Goal: Information Seeking & Learning: Learn about a topic

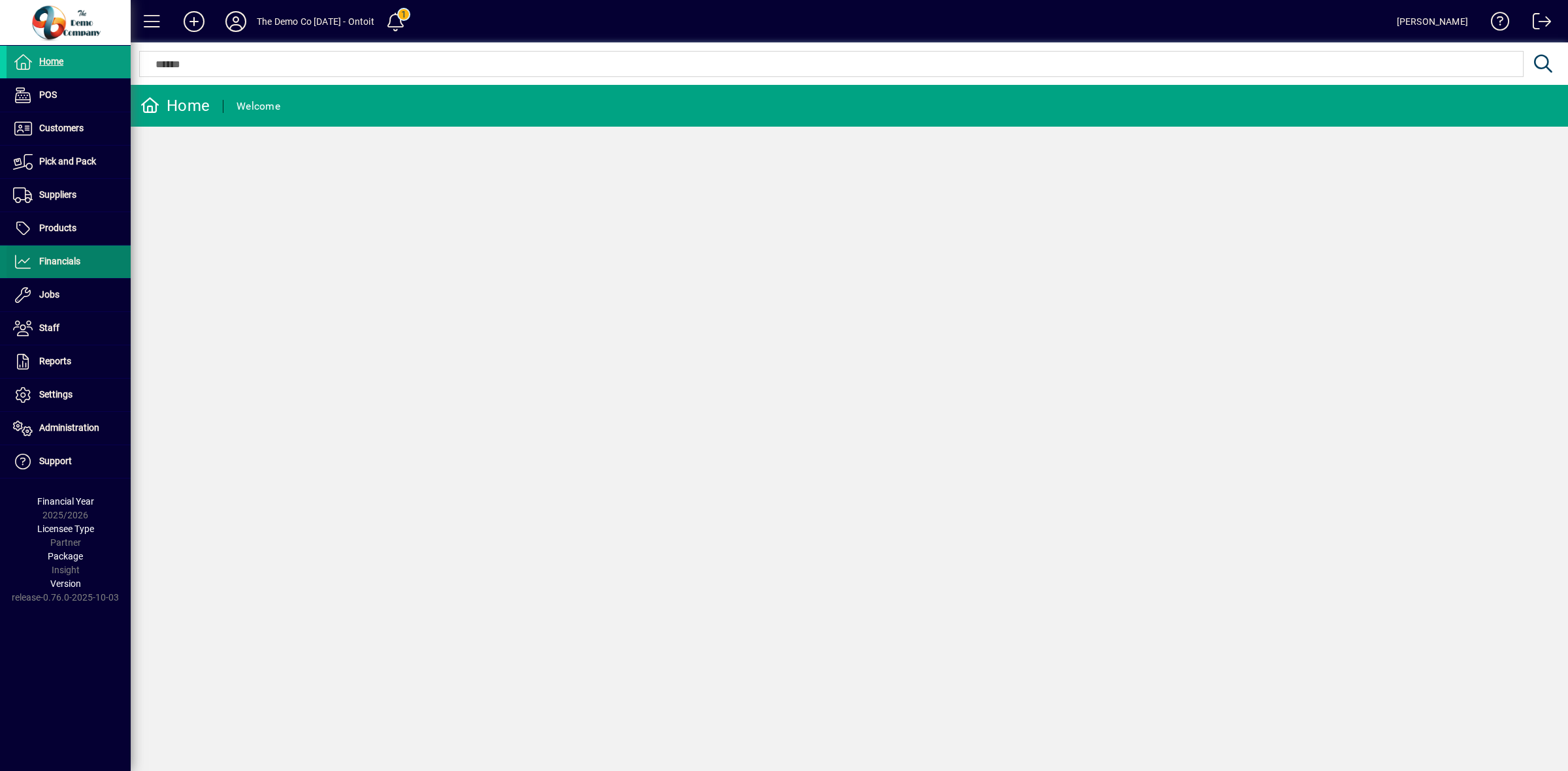
click at [46, 265] on span "Financials" at bounding box center [60, 261] width 41 height 11
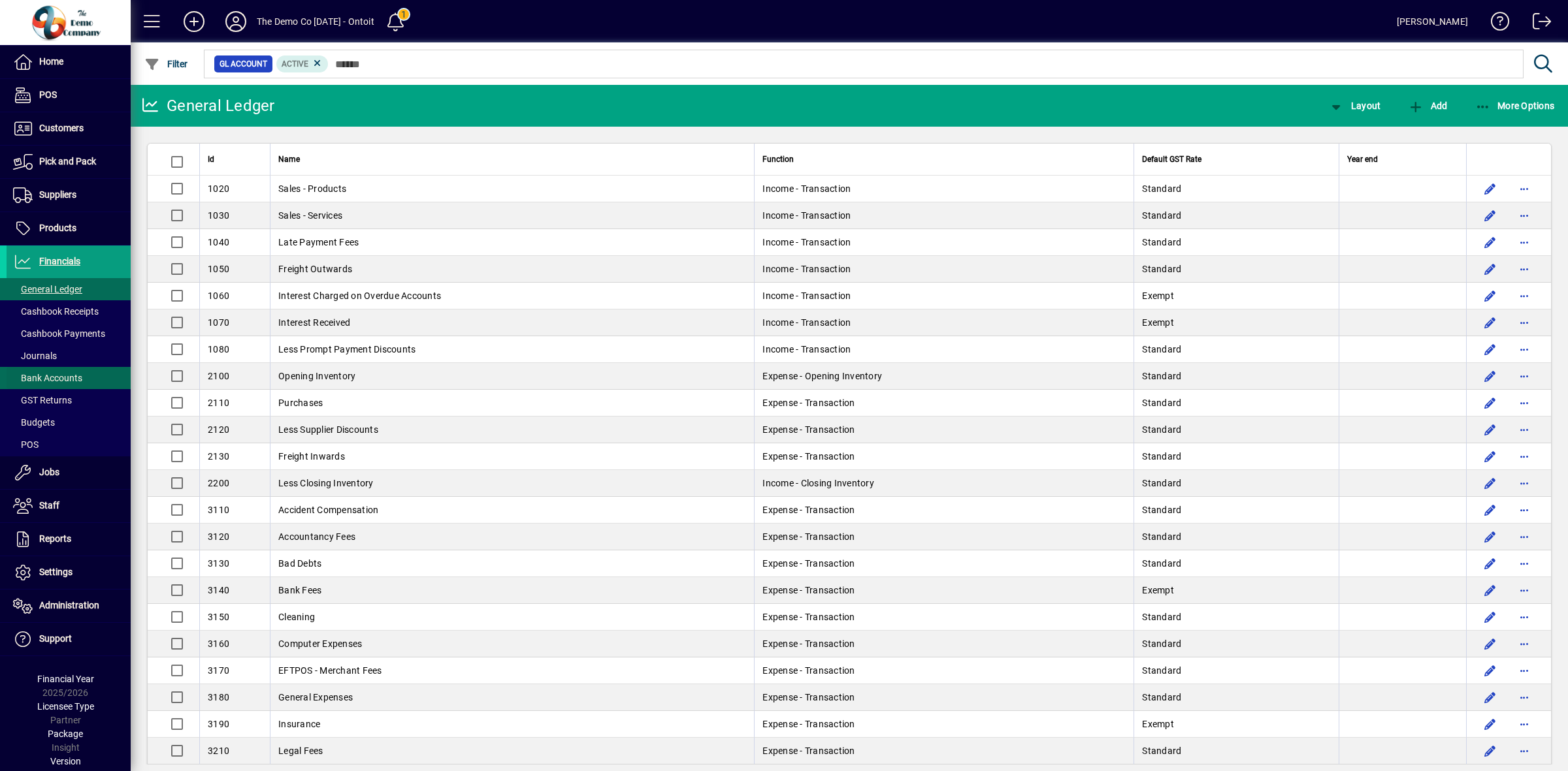
click at [66, 375] on span "Bank Accounts" at bounding box center [48, 378] width 70 height 11
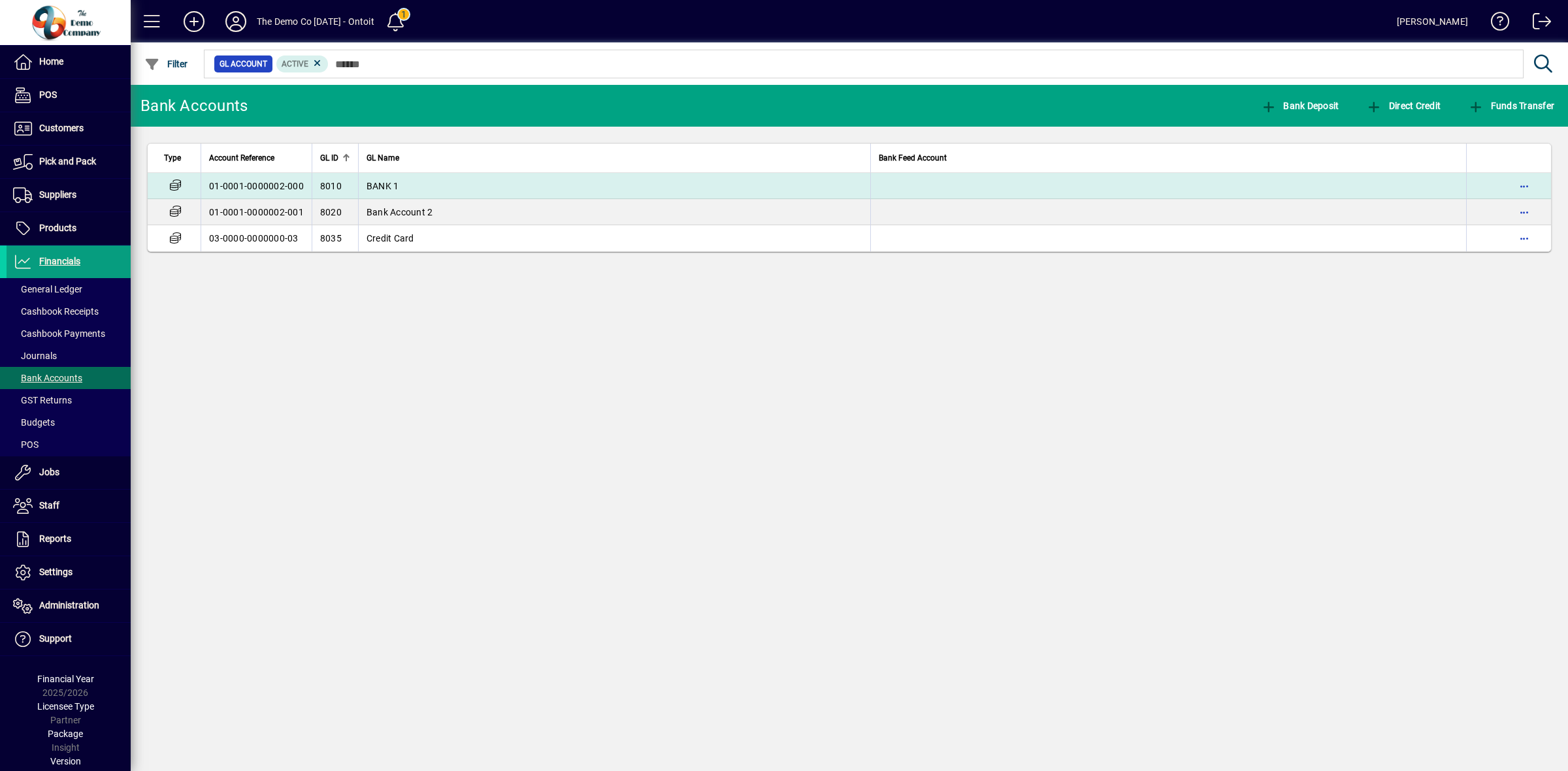
click at [403, 184] on td "BANK 1" at bounding box center [614, 186] width 513 height 26
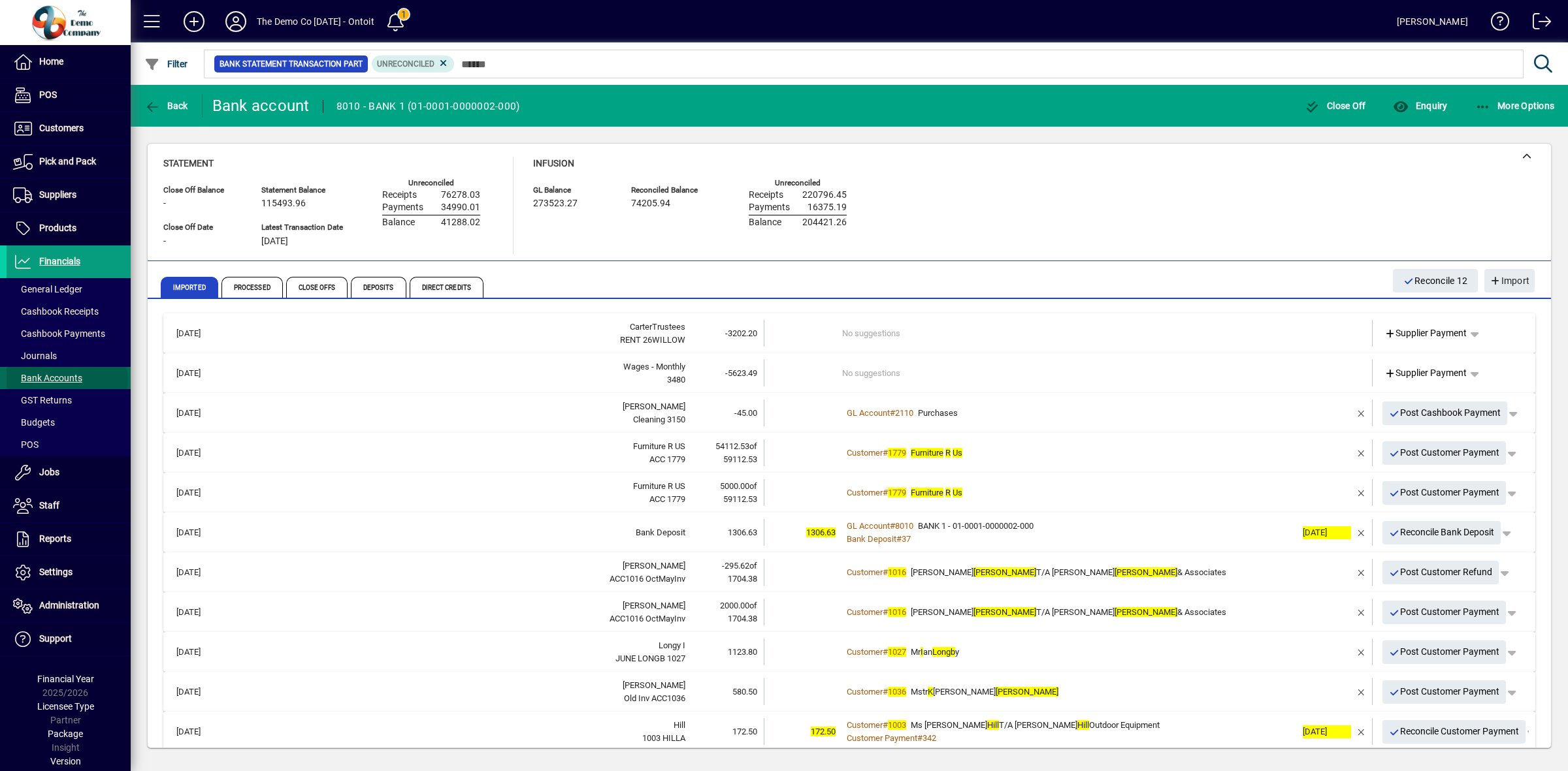
click at [67, 381] on span "Bank Accounts" at bounding box center [48, 378] width 70 height 11
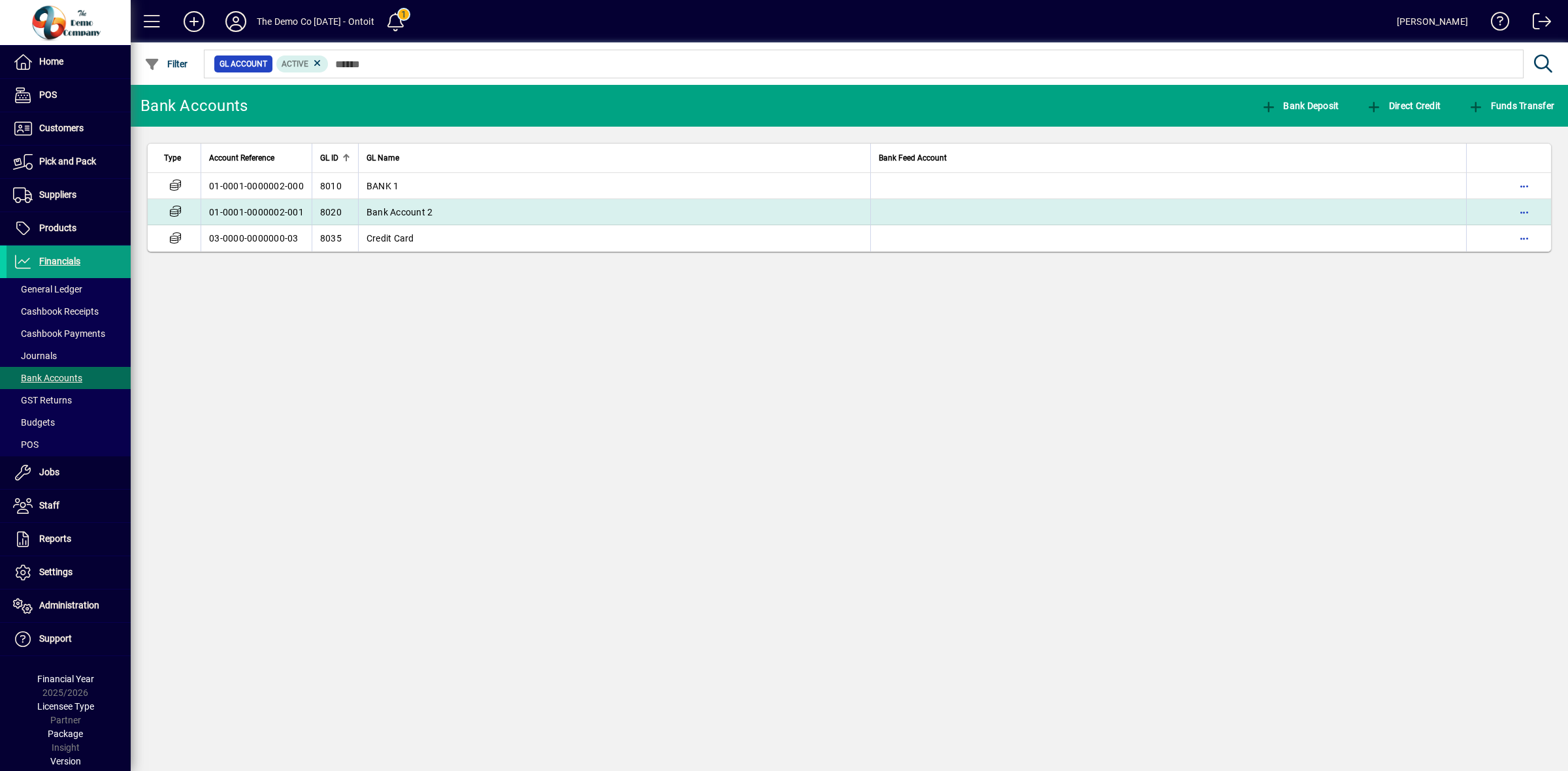
click at [411, 211] on span "Bank Account 2" at bounding box center [400, 212] width 67 height 11
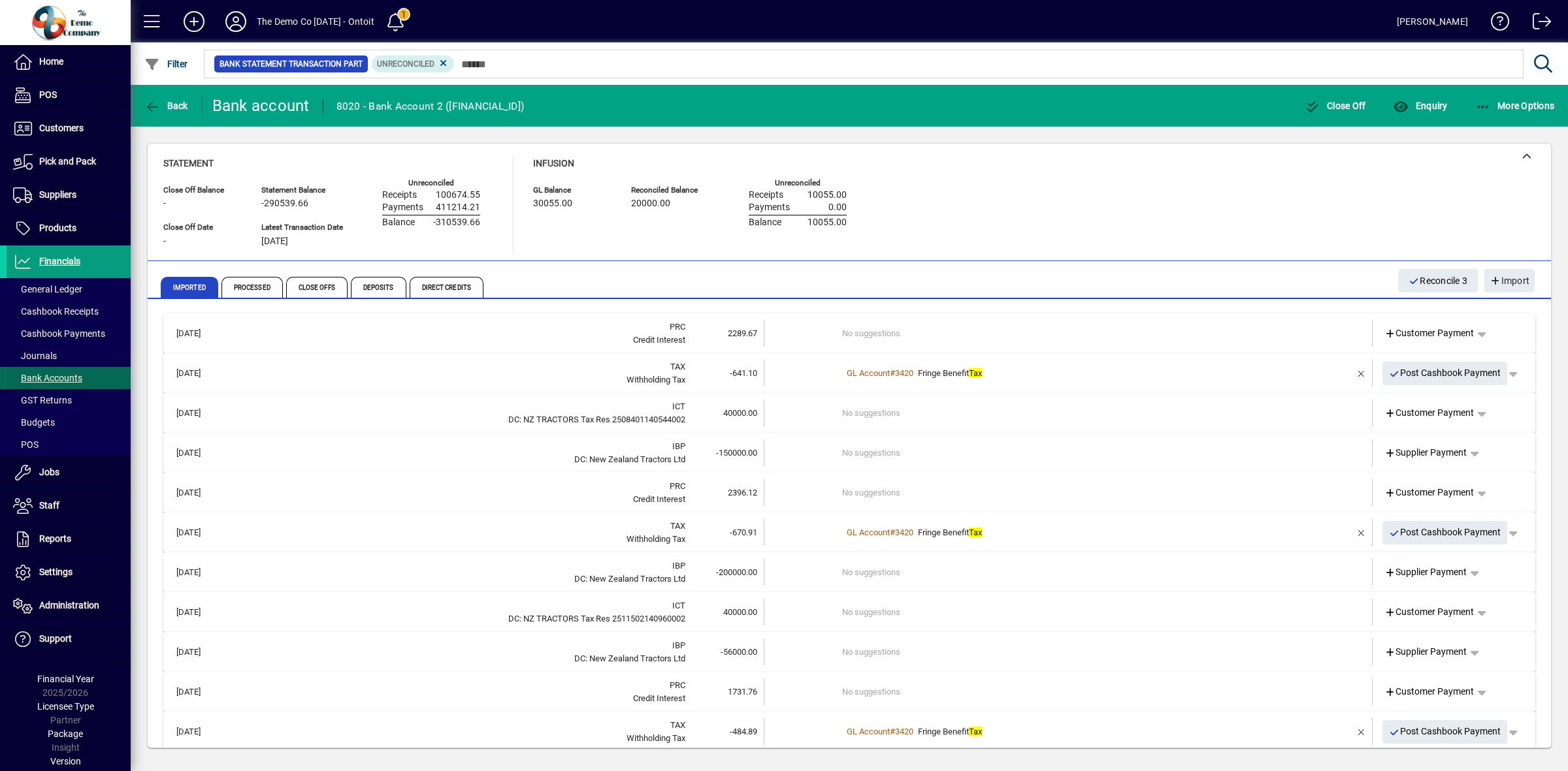
click at [66, 373] on span "Bank Accounts" at bounding box center [48, 378] width 70 height 11
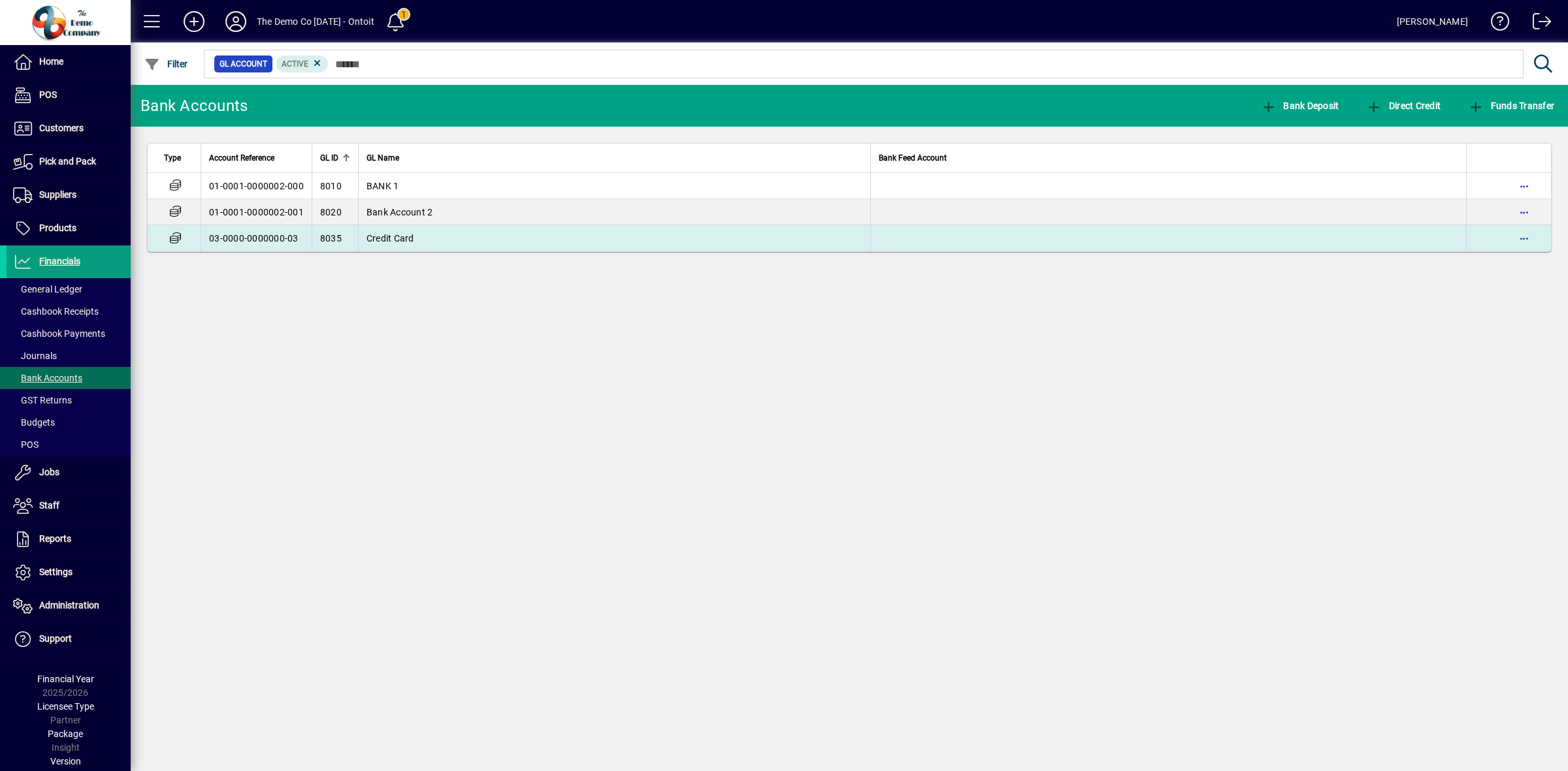
click at [400, 243] on span "Credit Card" at bounding box center [391, 238] width 48 height 11
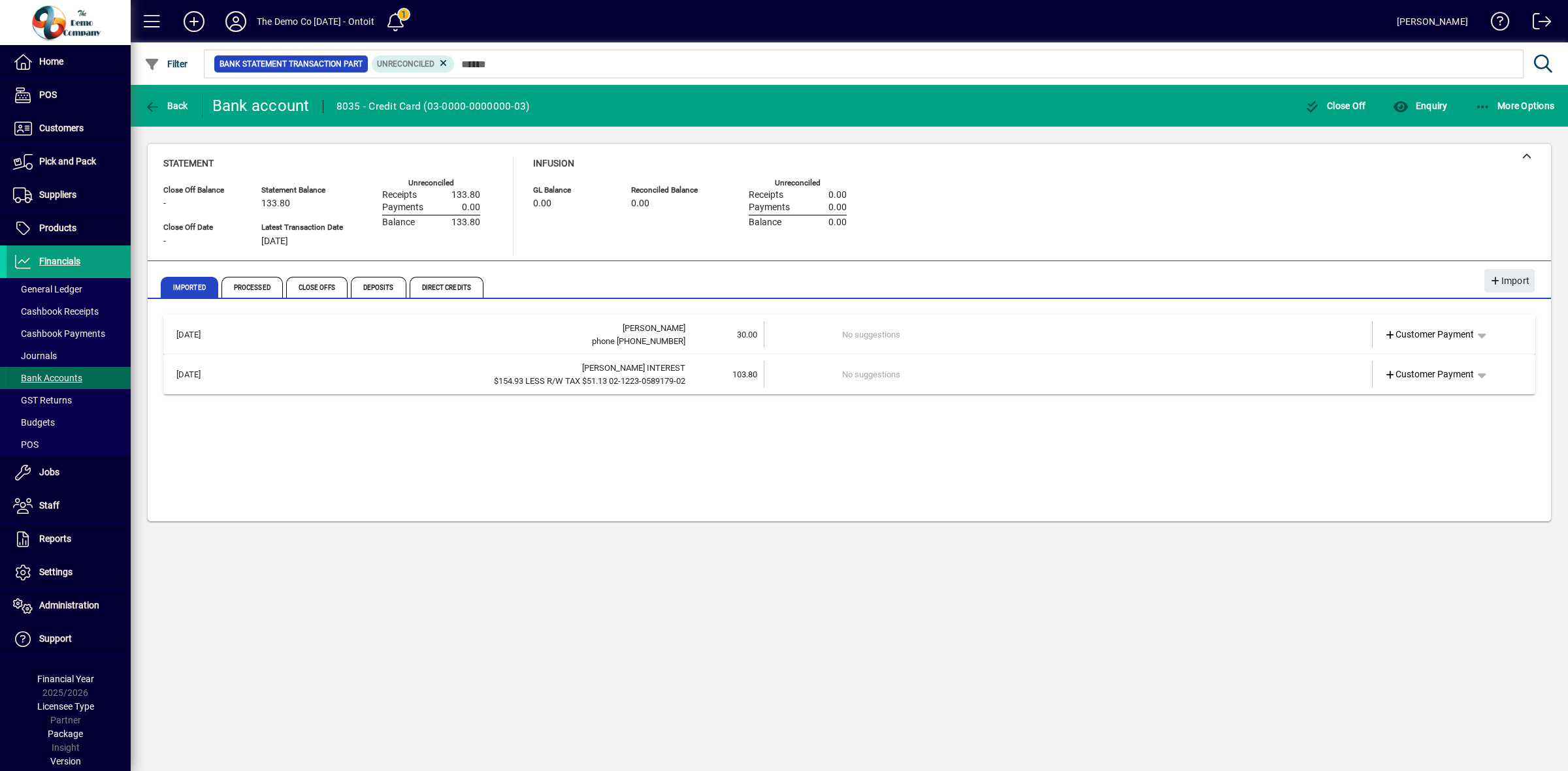
click at [64, 377] on span "Bank Accounts" at bounding box center [48, 378] width 70 height 11
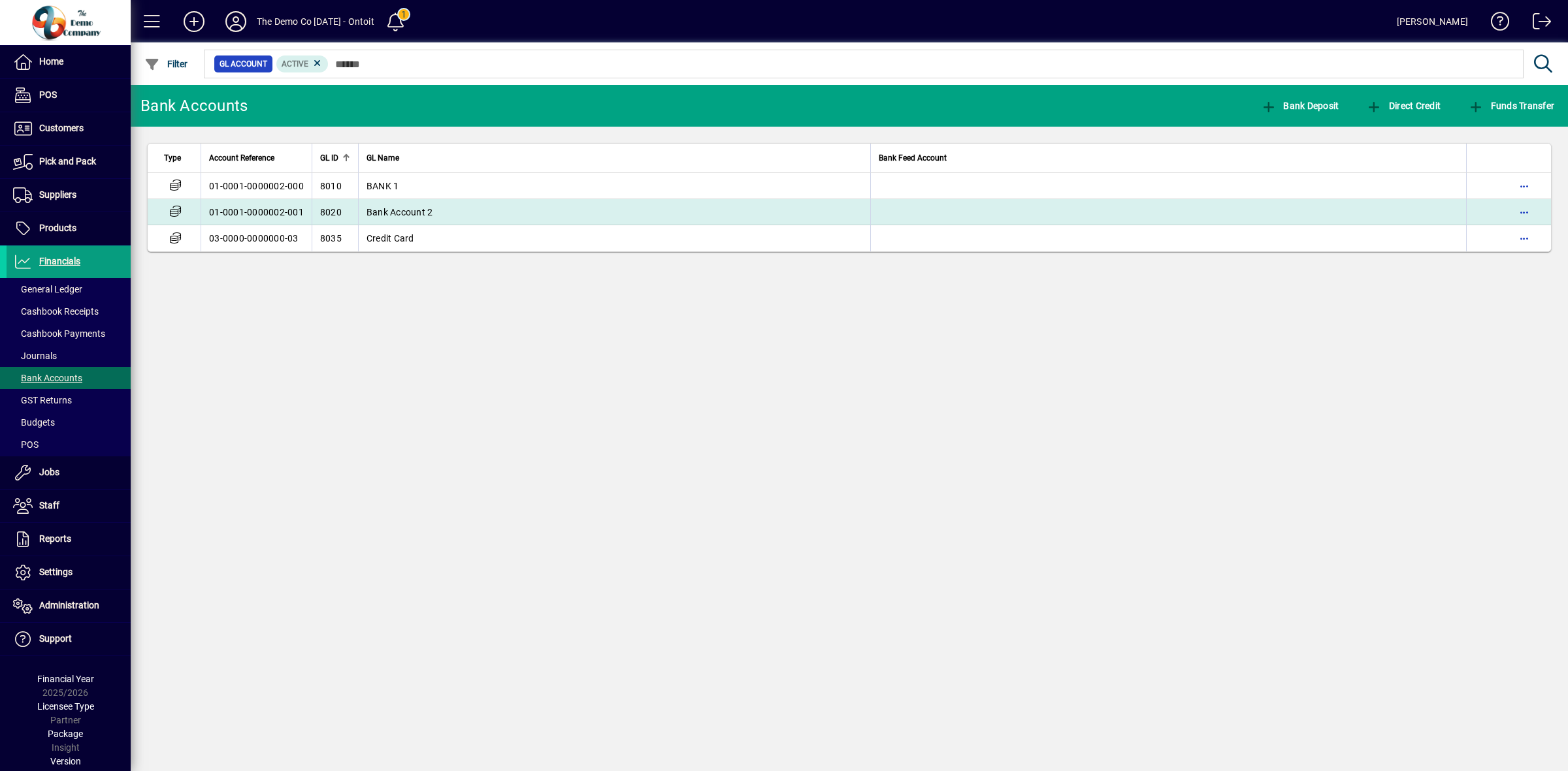
click at [387, 216] on span "Bank Account 2" at bounding box center [400, 212] width 67 height 11
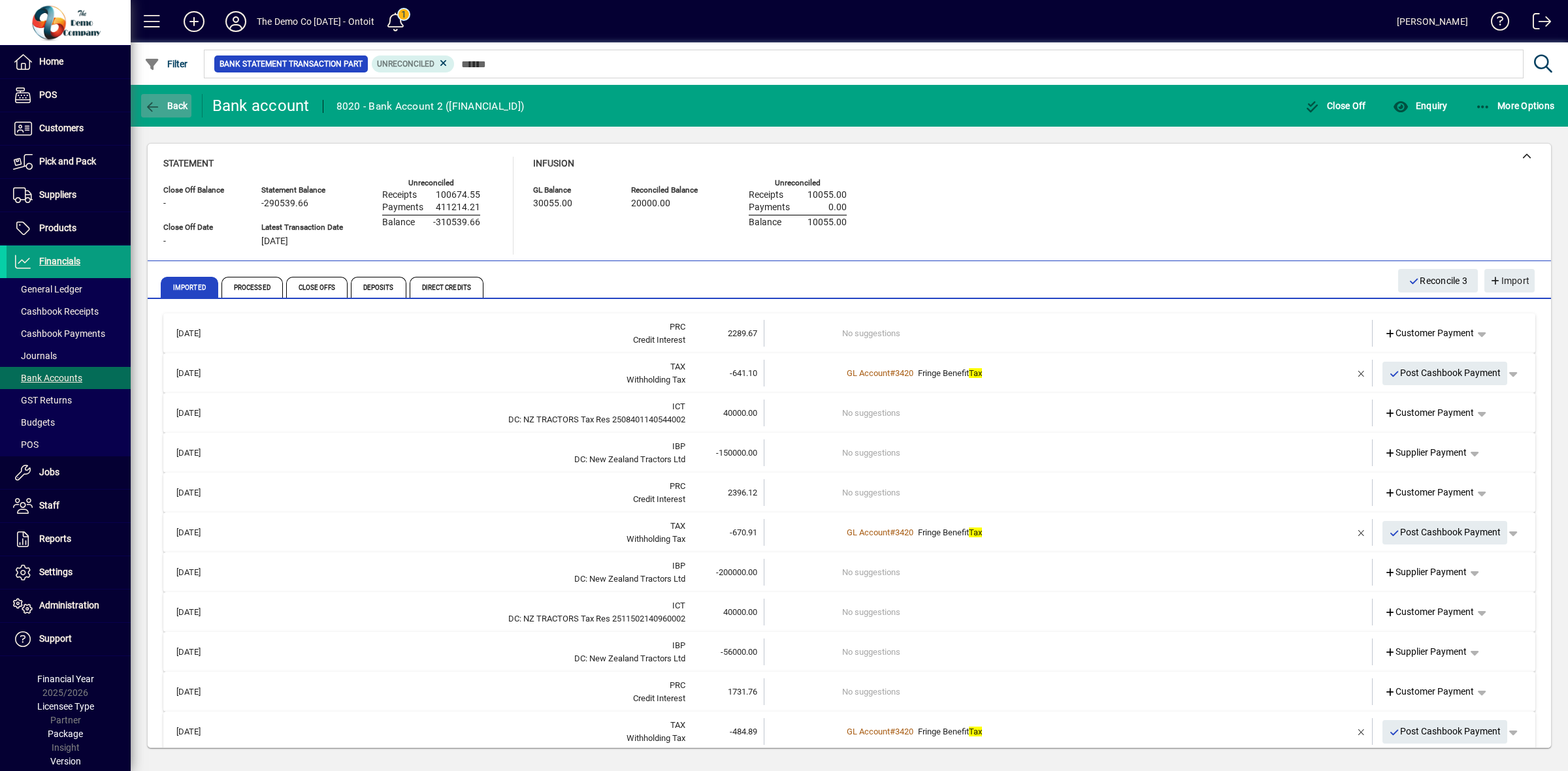
click at [169, 106] on span "Back" at bounding box center [166, 106] width 44 height 11
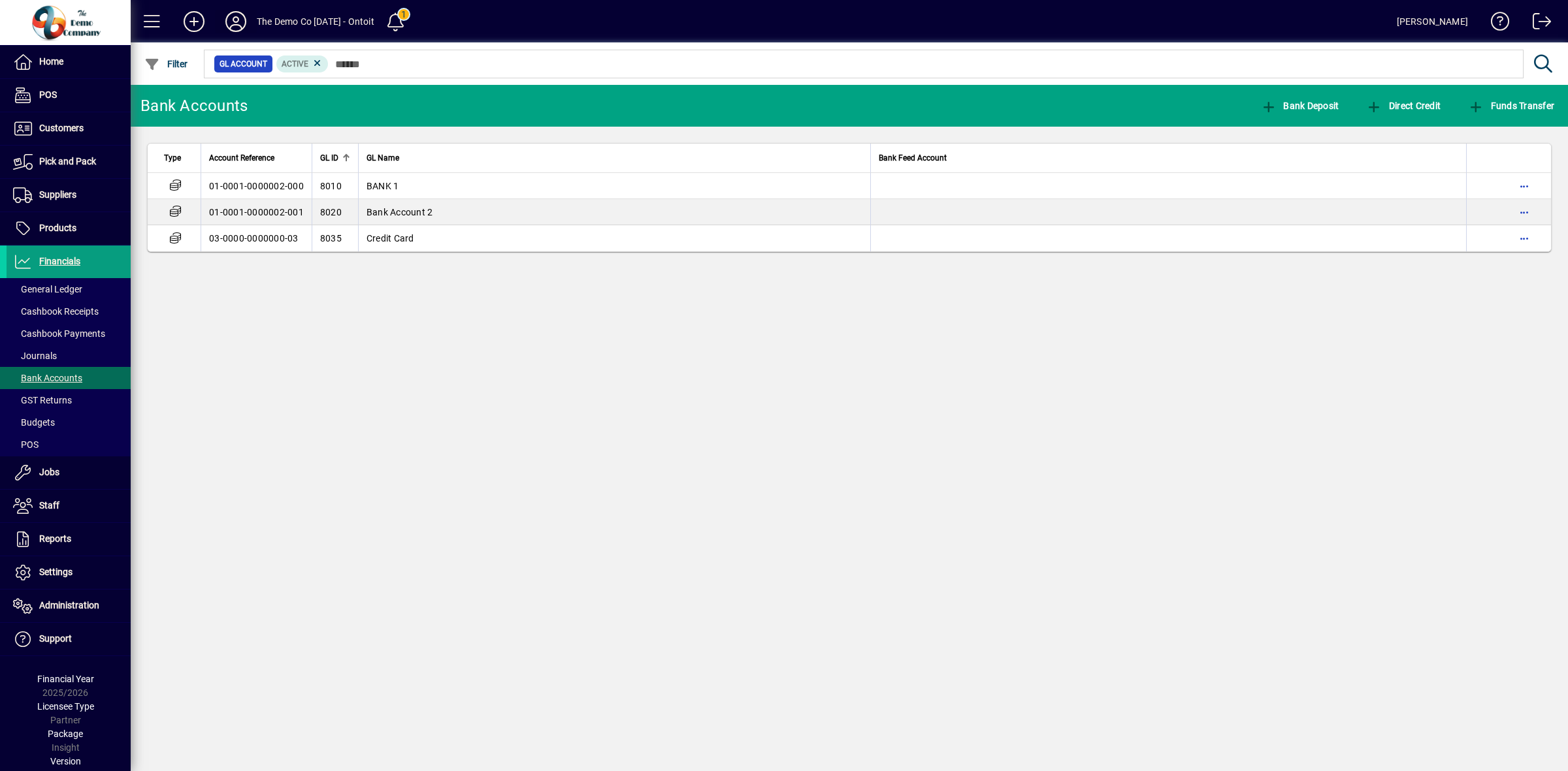
click at [238, 17] on icon at bounding box center [236, 22] width 26 height 21
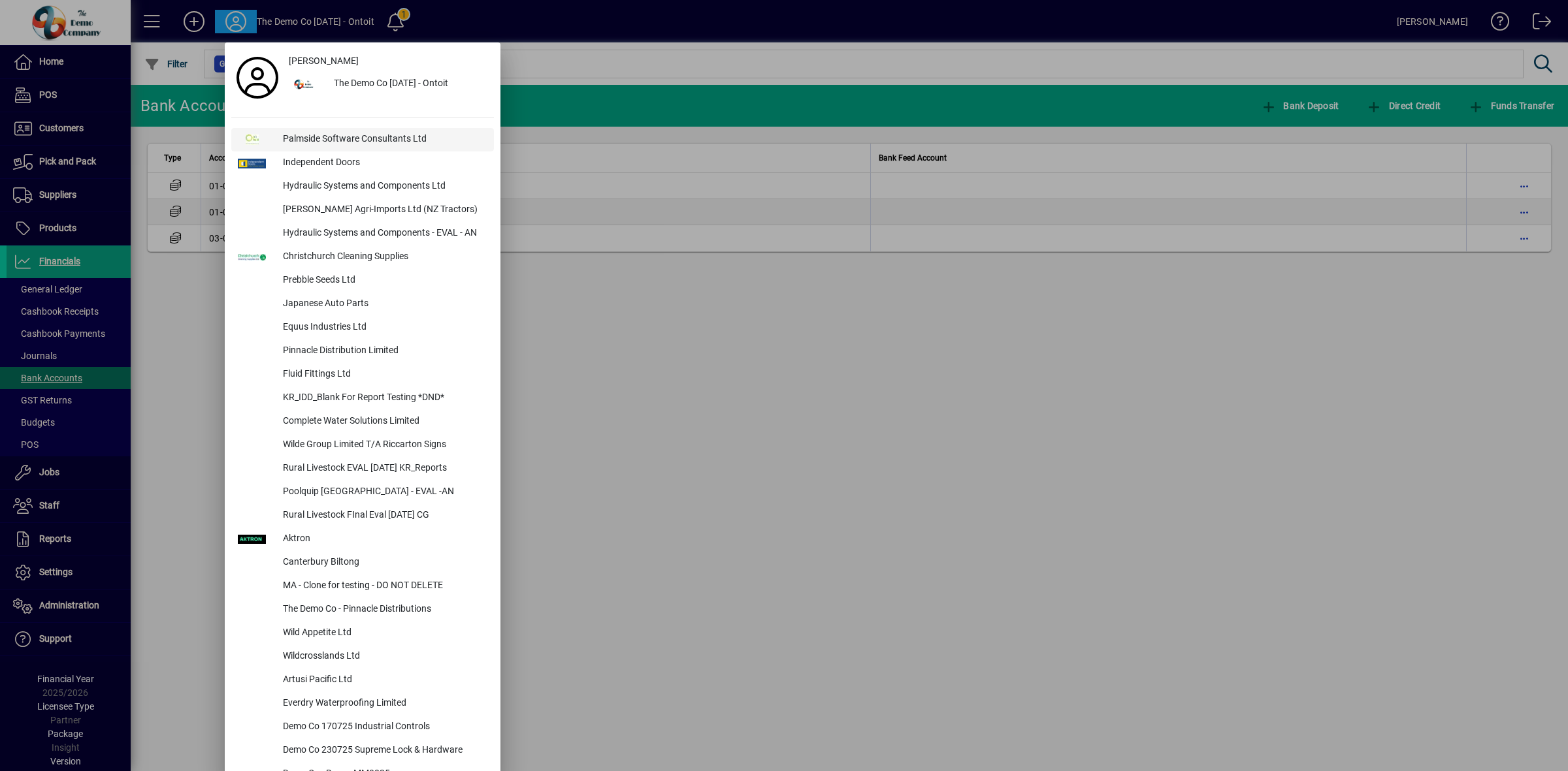
click at [318, 138] on div "Palmside Software Consultants Ltd" at bounding box center [383, 140] width 222 height 24
